Goal: Task Accomplishment & Management: Manage account settings

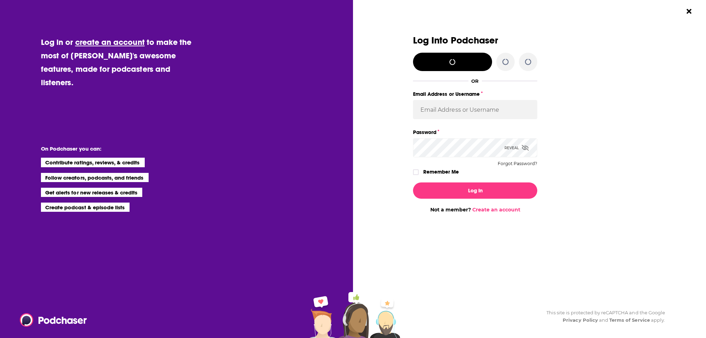
click at [676, 12] on div "Log Into Podchaser OR Email Address or Username Password Reveal Forgot Password…" at bounding box center [533, 169] width 346 height 338
click at [507, 101] on input "Email Address or Username" at bounding box center [475, 109] width 124 height 19
click at [453, 108] on input "nshort92" at bounding box center [475, 109] width 124 height 19
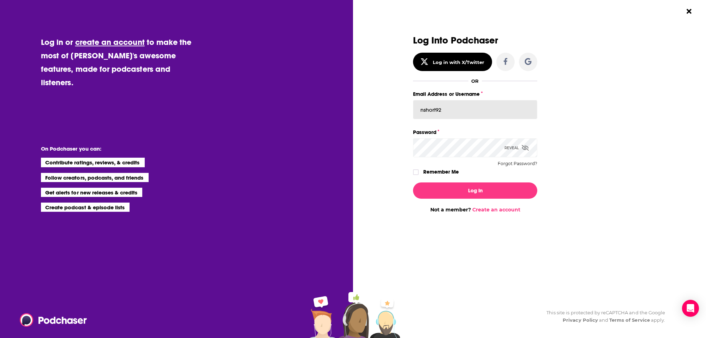
paste input "[EMAIL_ADDRESS][DOMAIN_NAME]"
type input "[PERSON_NAME][EMAIL_ADDRESS][PERSON_NAME][DOMAIN_NAME]"
click at [413, 182] on button "Log In" at bounding box center [475, 190] width 124 height 16
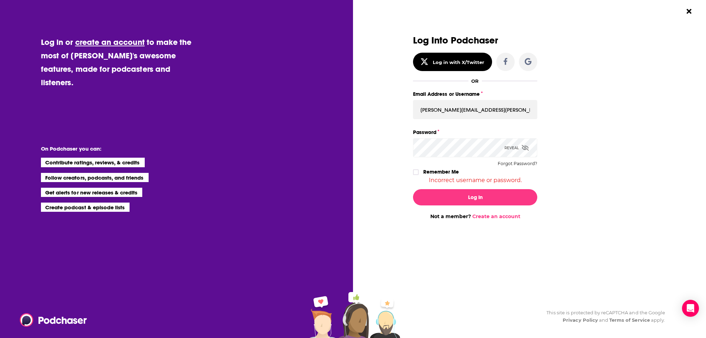
click at [525, 148] on icon "Dialog" at bounding box center [525, 148] width 7 height 6
